Goal: Information Seeking & Learning: Learn about a topic

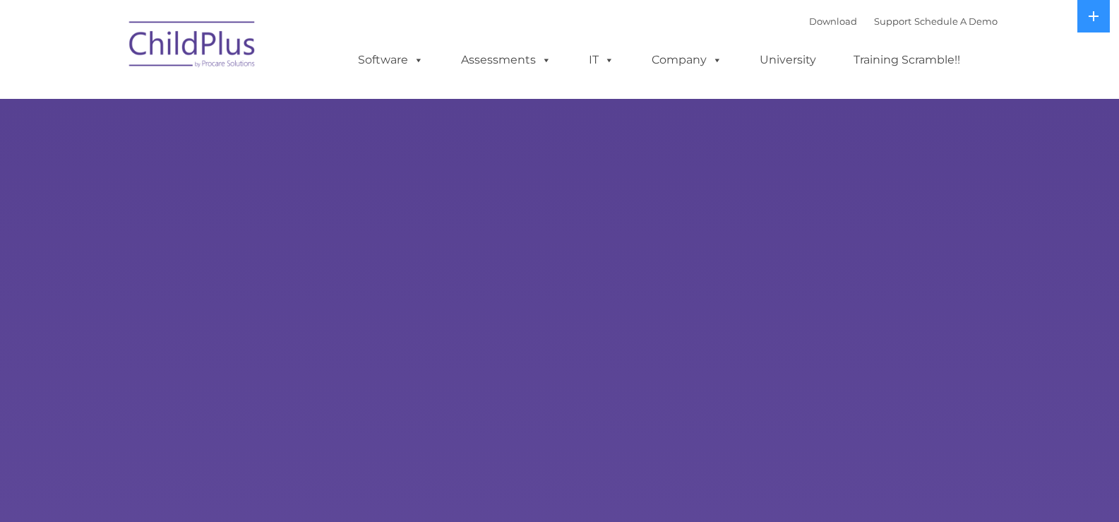
select select "MEDIUM"
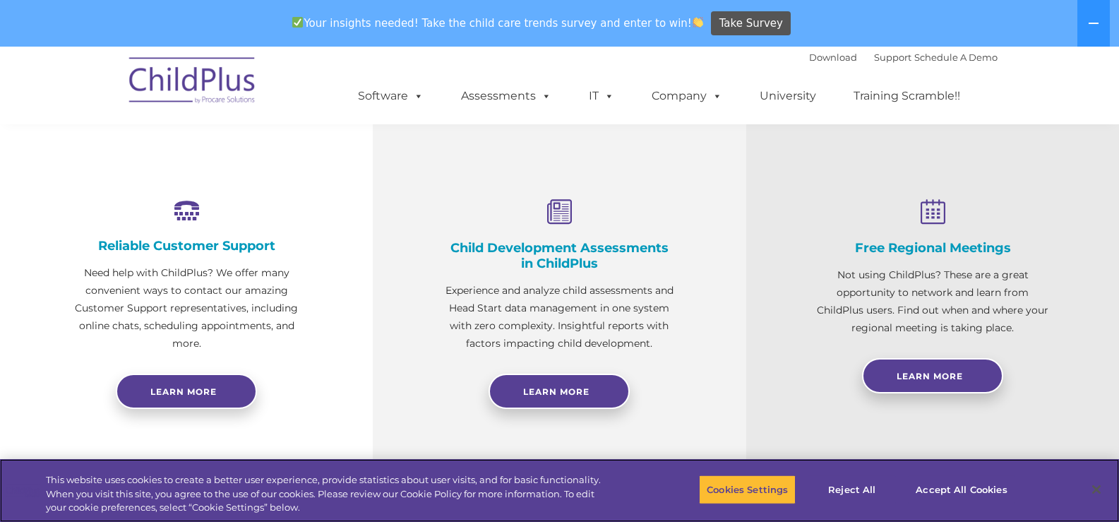
scroll to position [524, 0]
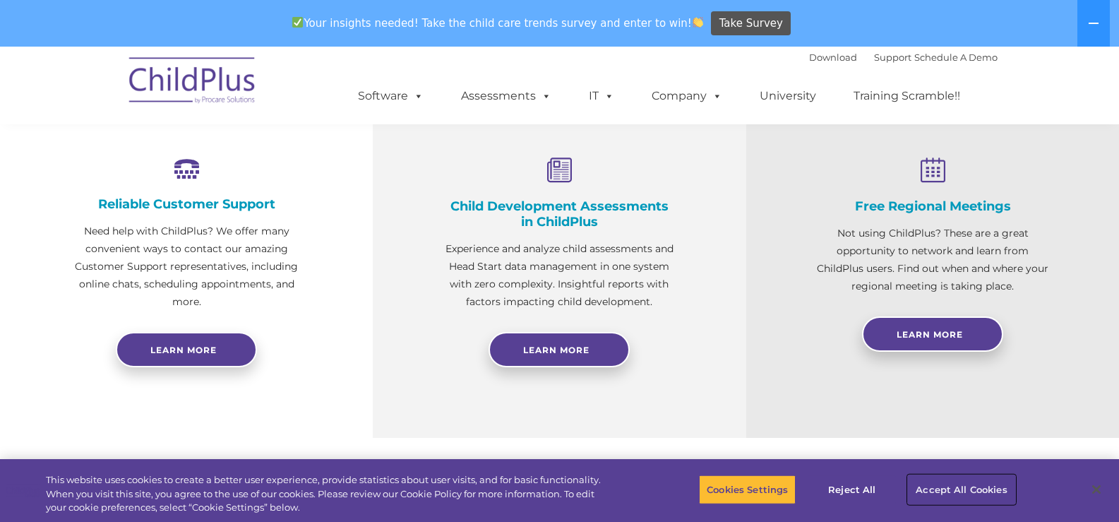
click at [939, 488] on button "Accept All Cookies" at bounding box center [961, 489] width 107 height 30
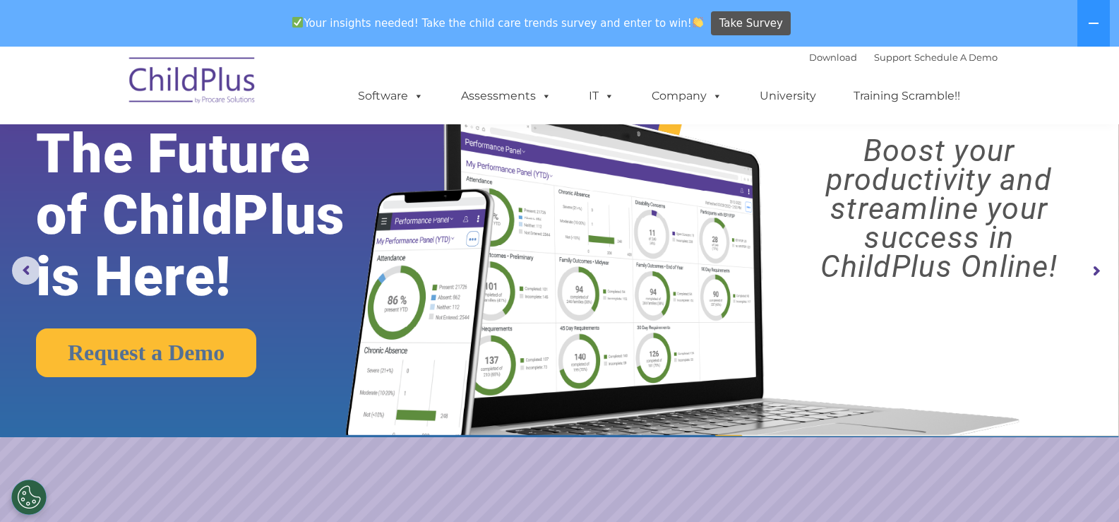
scroll to position [0, 0]
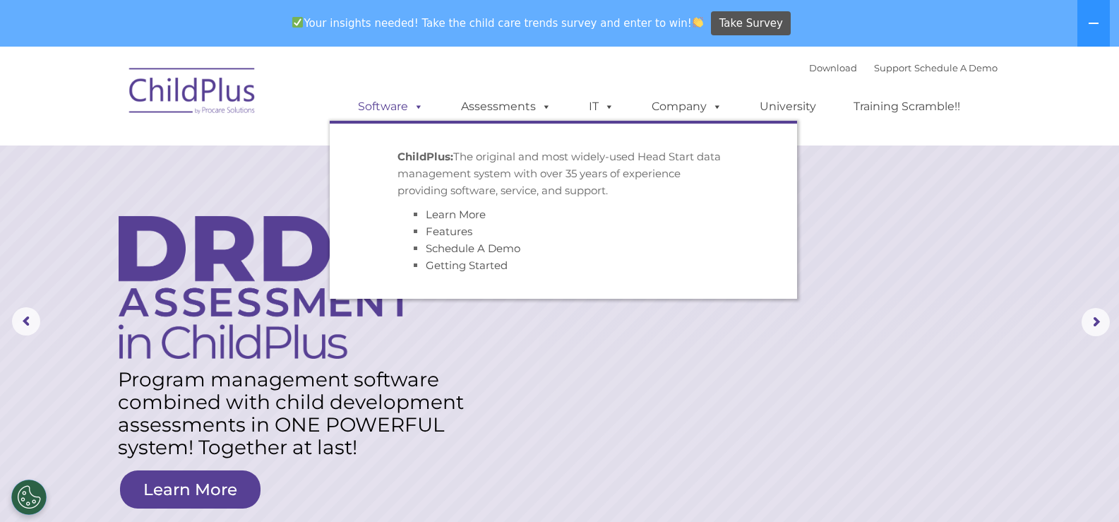
click at [421, 106] on span at bounding box center [416, 106] width 16 height 13
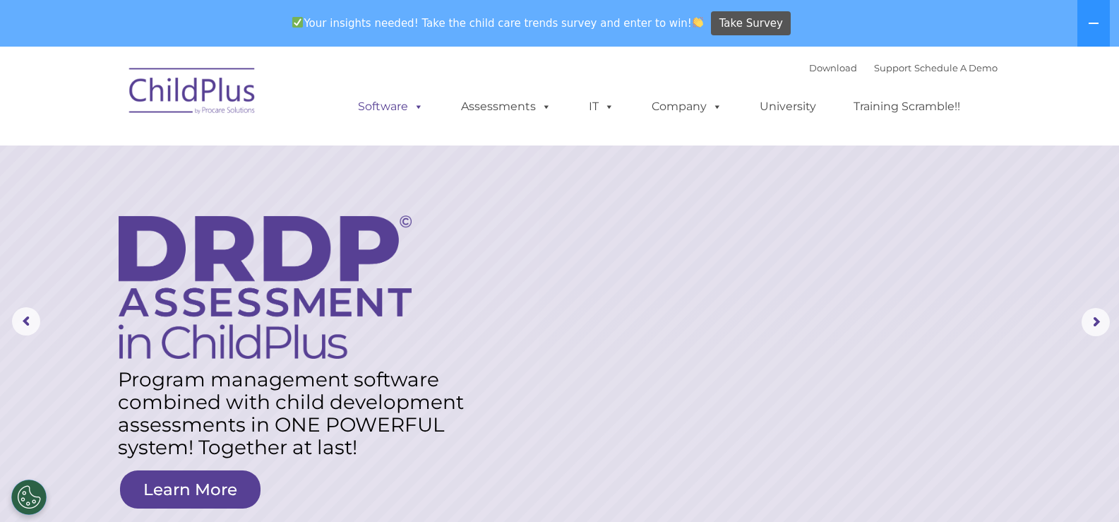
click at [395, 113] on link "Software" at bounding box center [391, 106] width 94 height 28
